Goal: Task Accomplishment & Management: Manage account settings

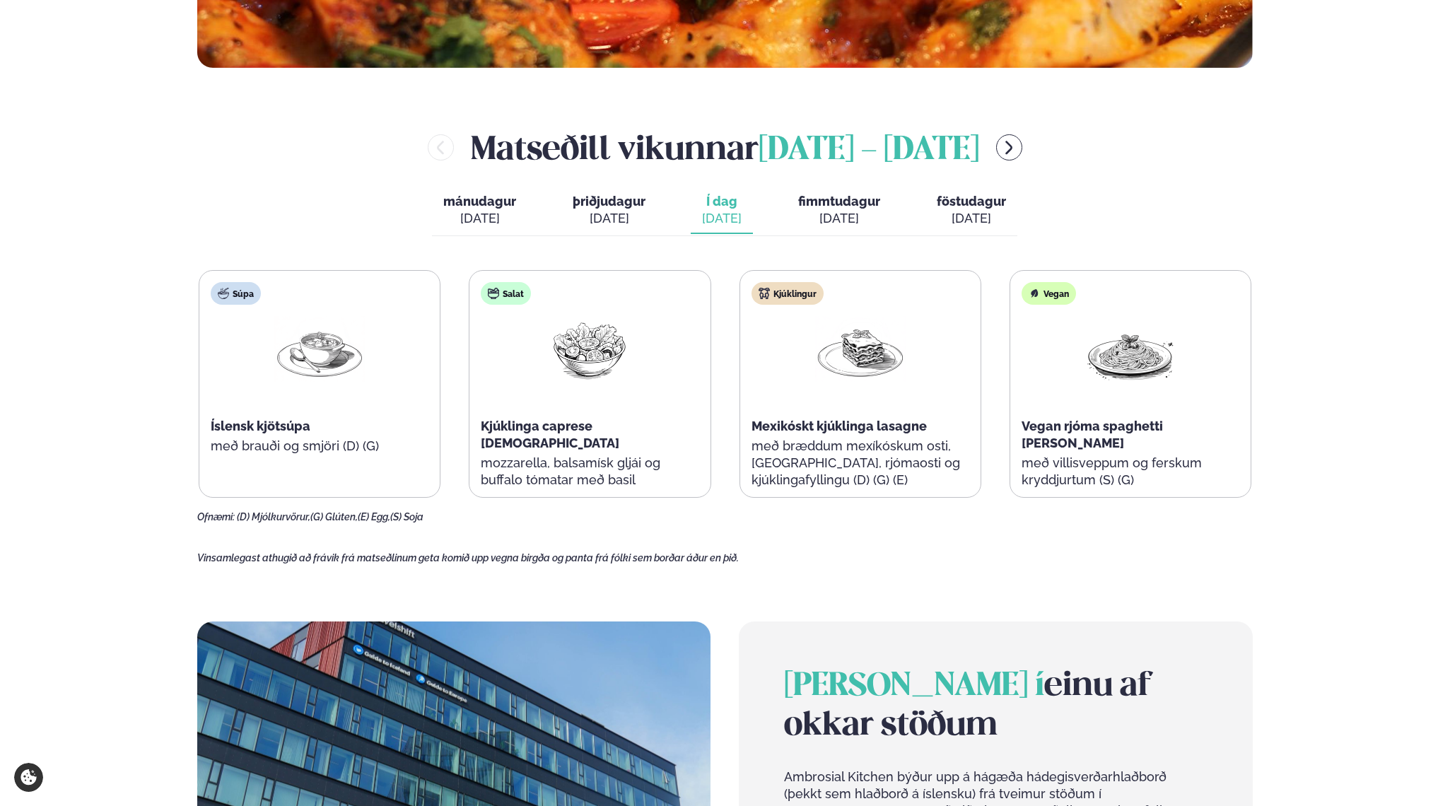
scroll to position [539, 0]
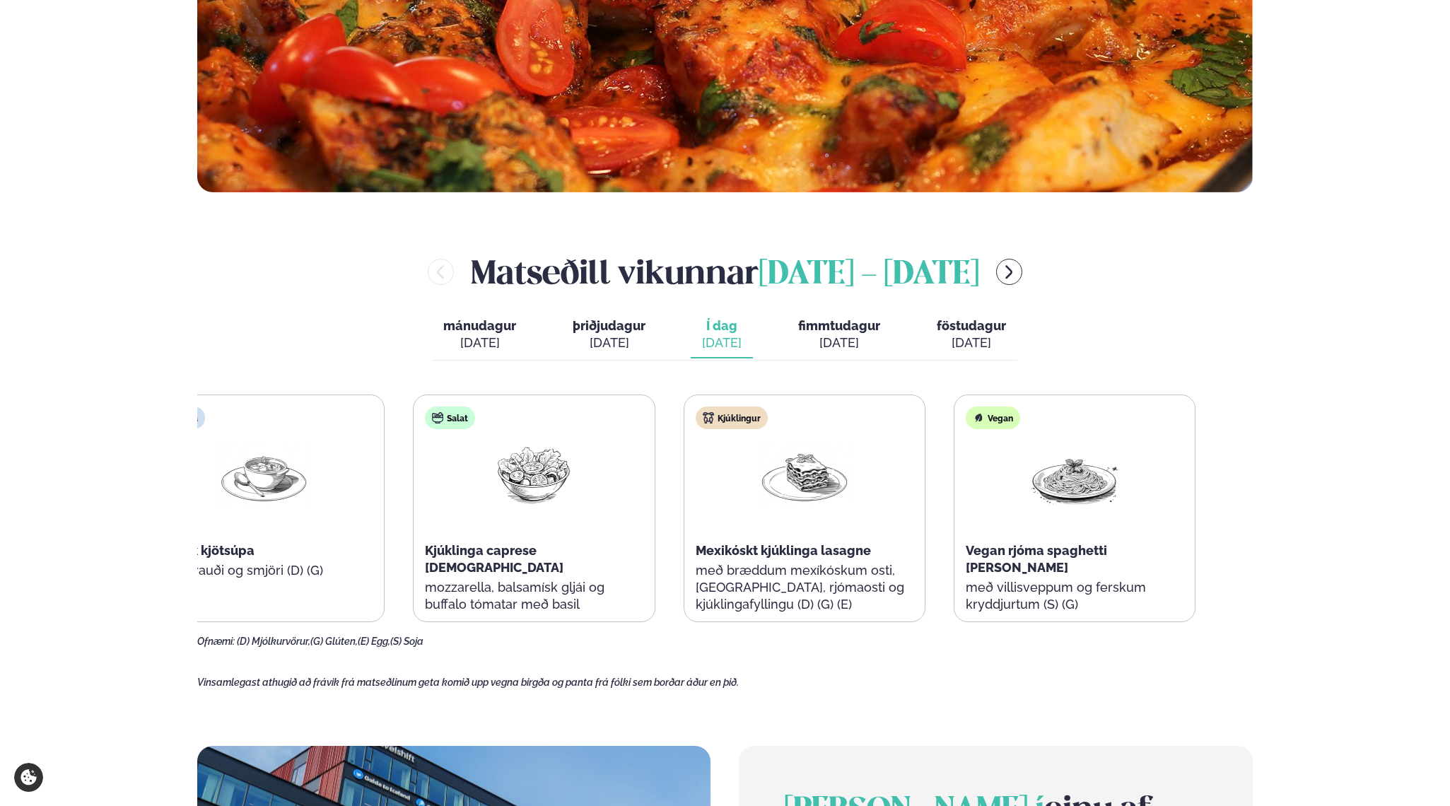
click at [578, 577] on div "Súpa Íslensk kjötsúpa með brauði og smjöri (D) (G) Salat Kjúklinga caprese sala…" at bounding box center [669, 509] width 1053 height 228
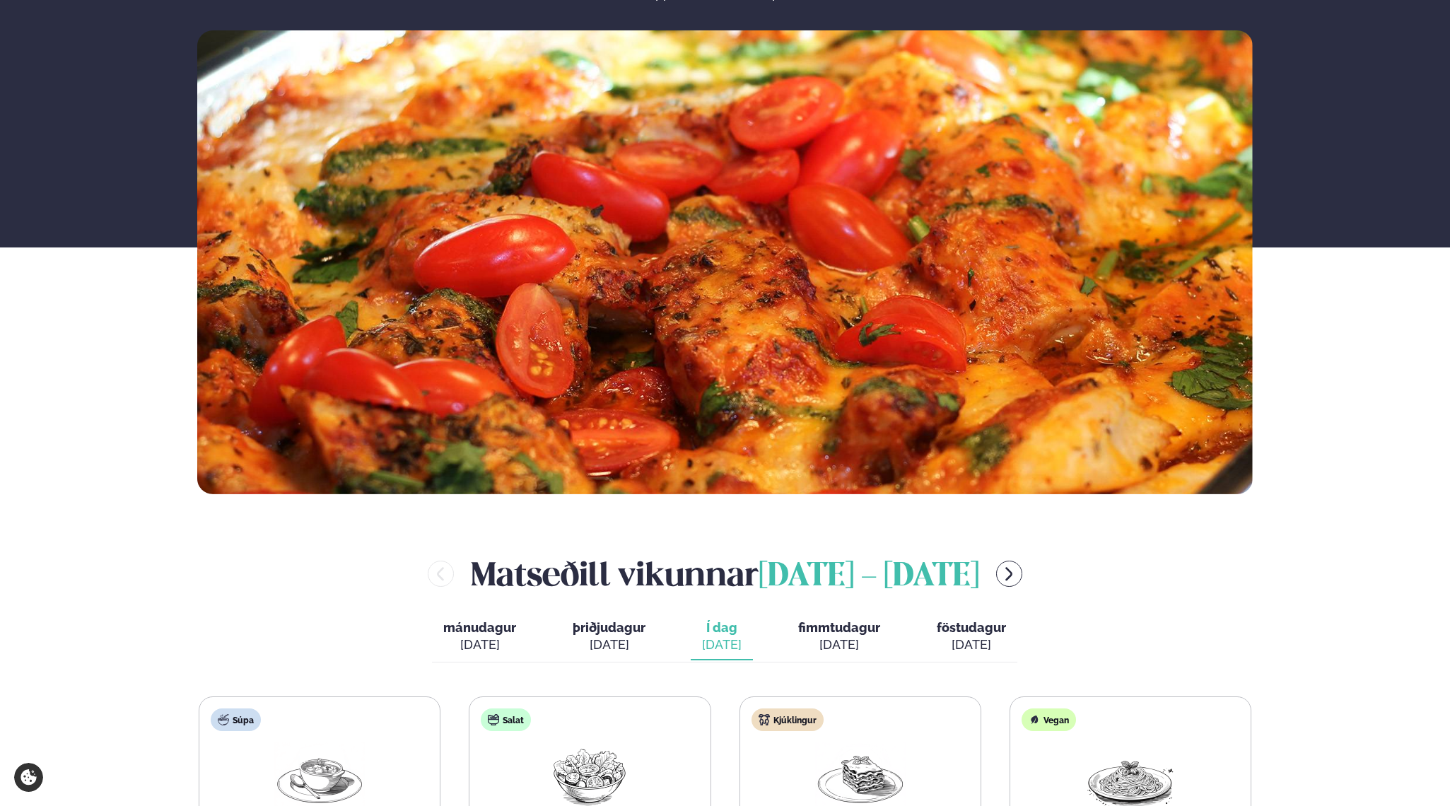
scroll to position [0, 0]
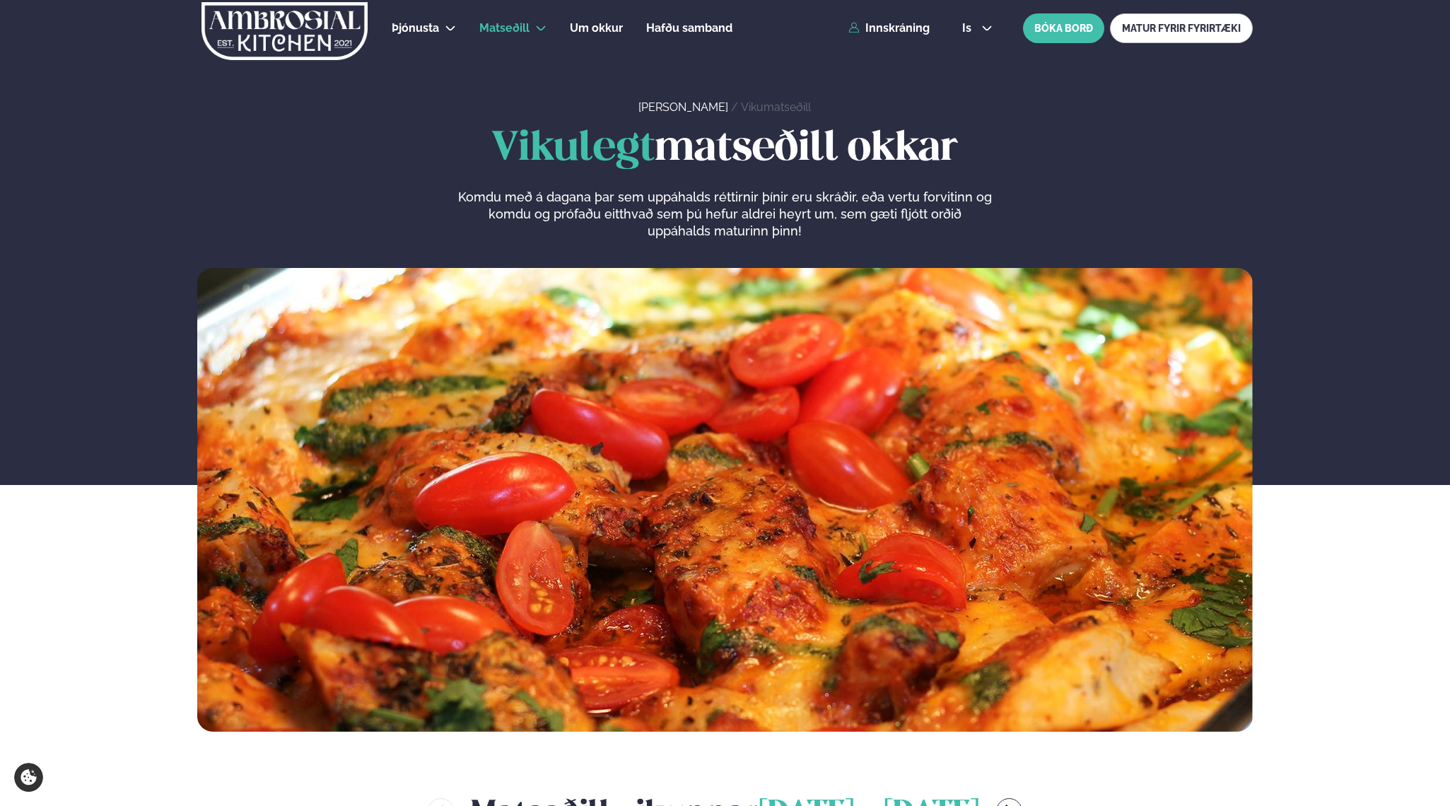
click at [900, 48] on div "Þjónusta Hádegismatur fyrir fyrirtæki Fyrirtækja veitingar Einkapartý Matseðill…" at bounding box center [725, 28] width 1140 height 57
click at [900, 17] on div "Þjónusta Hádegismatur fyrir fyrirtæki Fyrirtækja veitingar Einkapartý Matseðill…" at bounding box center [725, 28] width 1140 height 57
click at [899, 32] on link "Innskráning" at bounding box center [888, 28] width 81 height 13
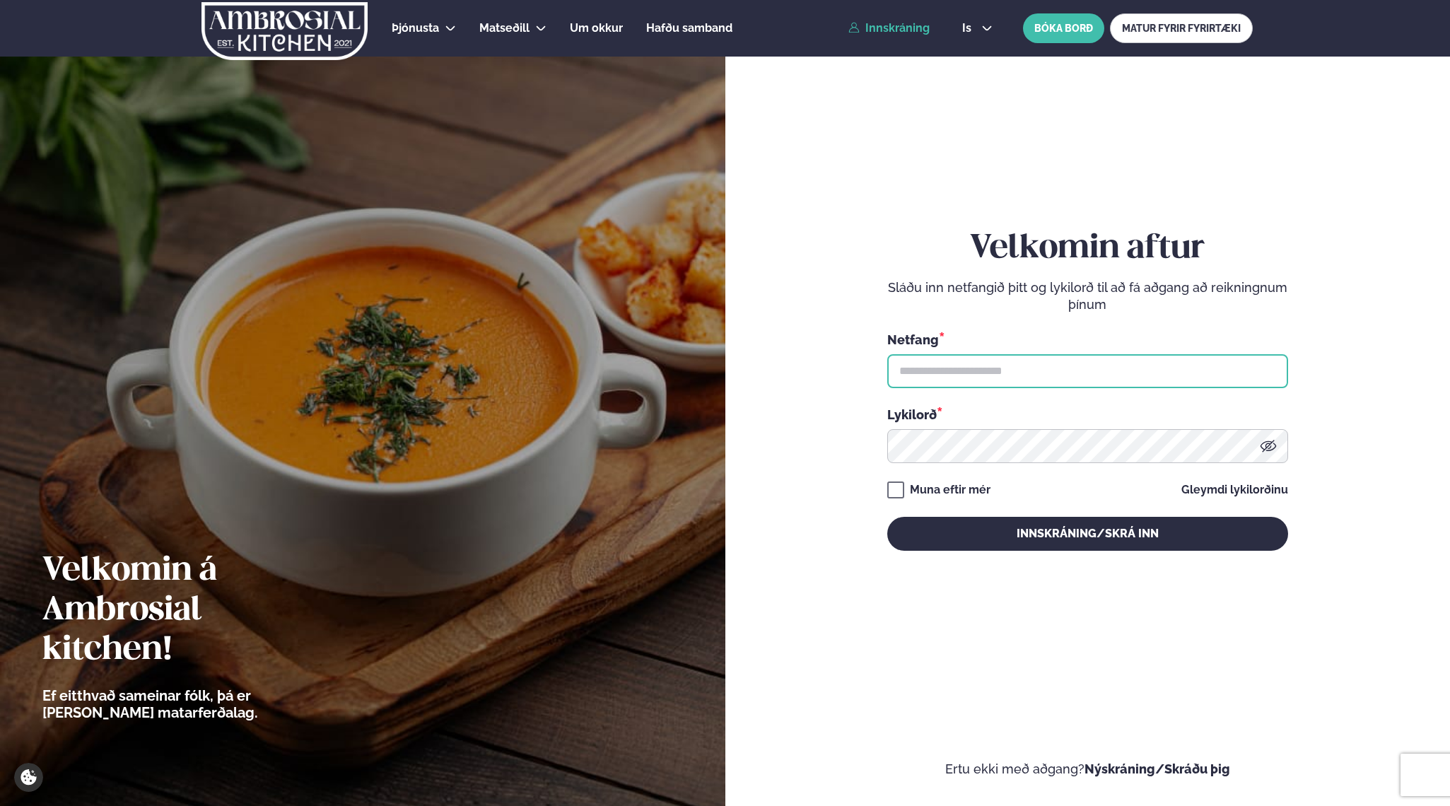
click at [988, 374] on input "text" at bounding box center [1087, 371] width 401 height 34
type input "**********"
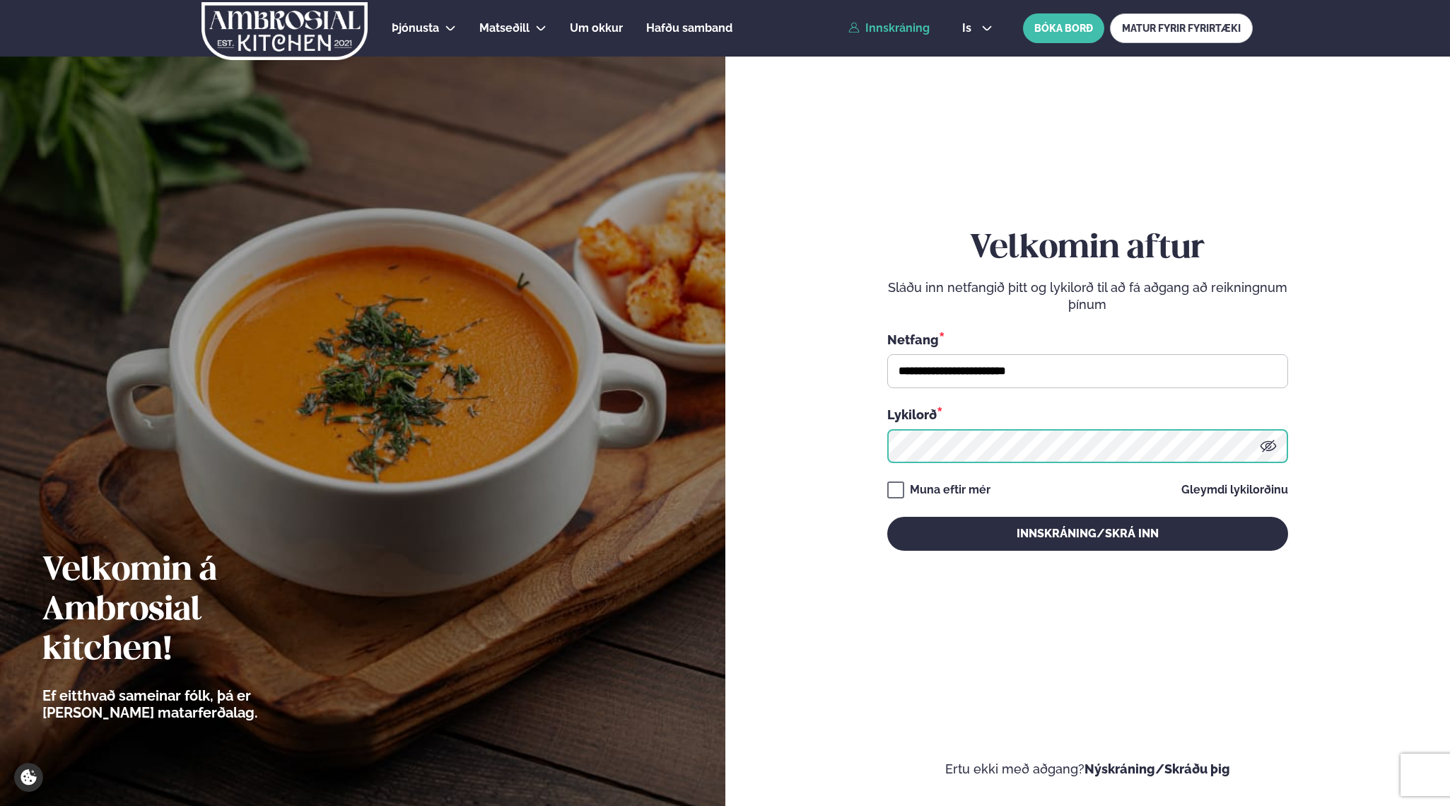
click at [887, 517] on button "Innskráning/Skrá inn" at bounding box center [1087, 534] width 401 height 34
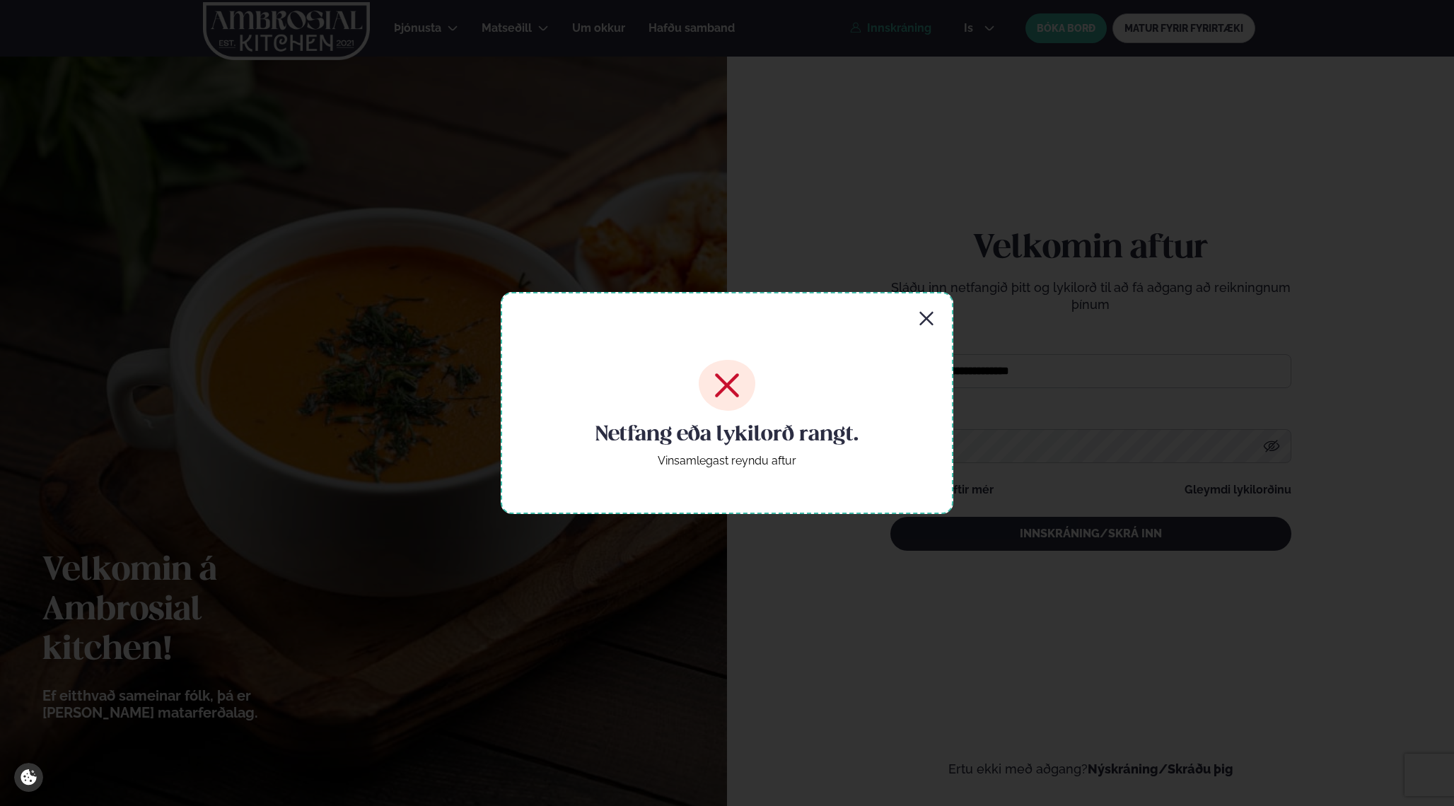
click at [927, 310] on icon "button" at bounding box center [926, 318] width 17 height 17
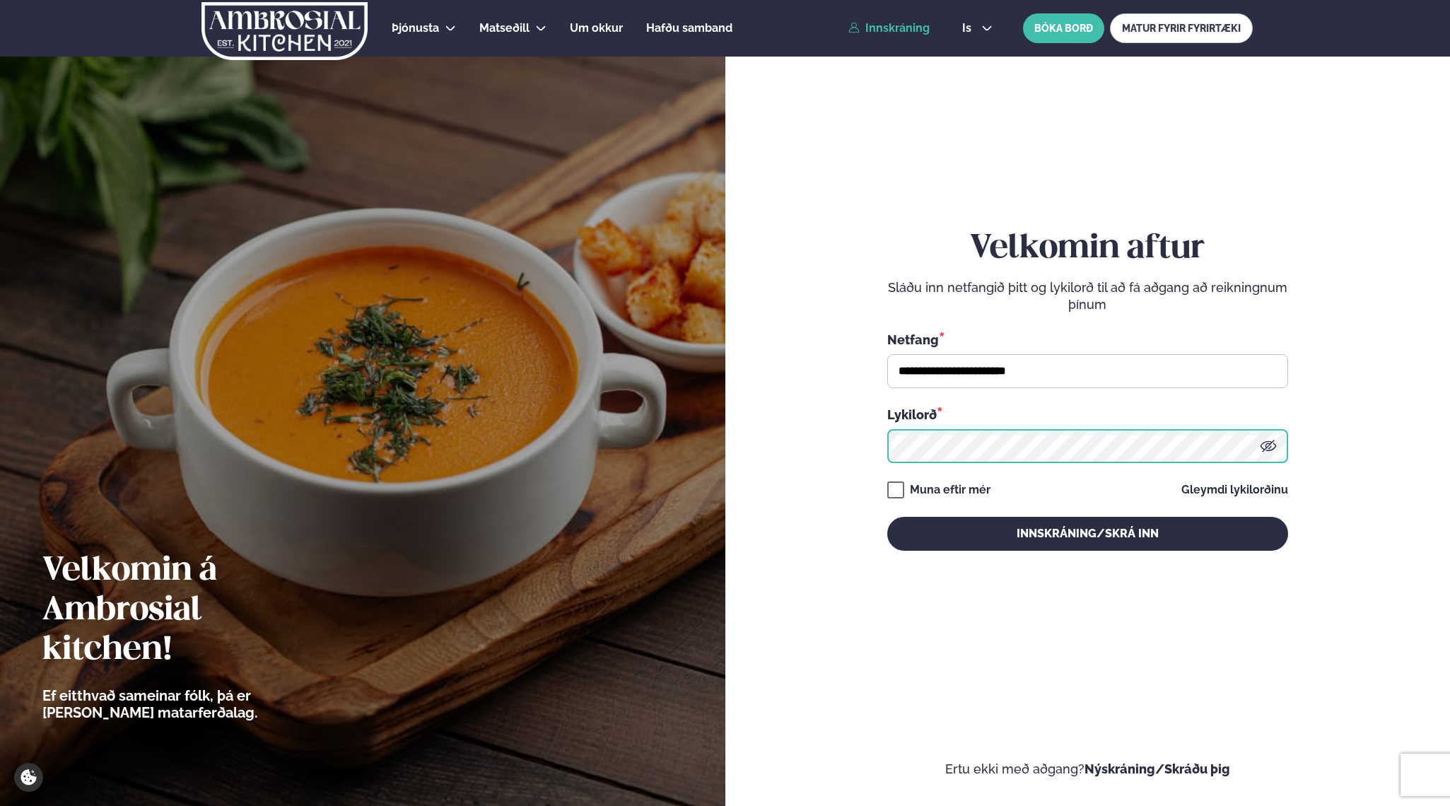
click at [887, 517] on button "Innskráning/Skrá inn" at bounding box center [1087, 534] width 401 height 34
